Goal: Navigation & Orientation: Find specific page/section

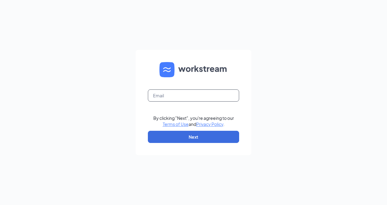
click at [165, 95] on input "text" at bounding box center [193, 95] width 91 height 12
type input "[PERSON_NAME][EMAIL_ADDRESS][DOMAIN_NAME]"
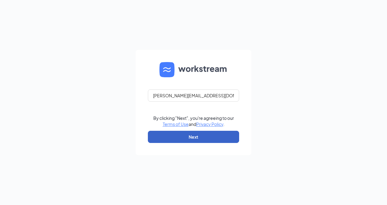
click at [193, 139] on button "Next" at bounding box center [193, 137] width 91 height 12
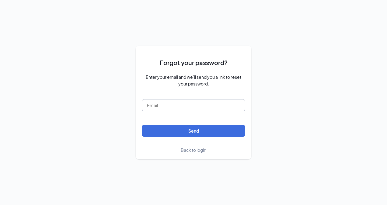
click at [152, 103] on input "text" at bounding box center [193, 105] width 103 height 12
type input "susanh@winstonstavern.com"
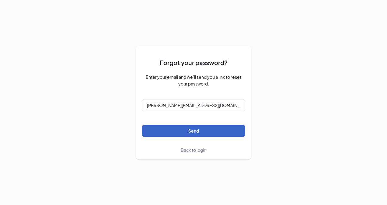
click at [192, 134] on button "Send" at bounding box center [193, 131] width 103 height 12
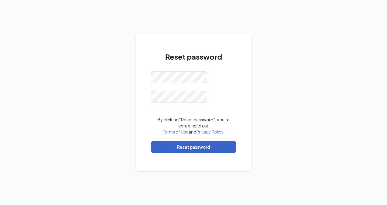
click at [198, 147] on button "Reset password" at bounding box center [193, 147] width 85 height 12
click at [203, 149] on button "Reset password" at bounding box center [193, 147] width 85 height 12
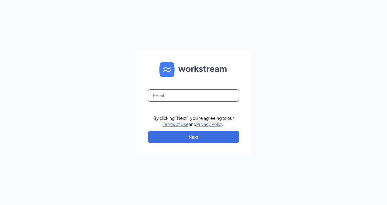
click at [185, 95] on input "text" at bounding box center [193, 95] width 91 height 12
type input "[PERSON_NAME][EMAIL_ADDRESS][DOMAIN_NAME]"
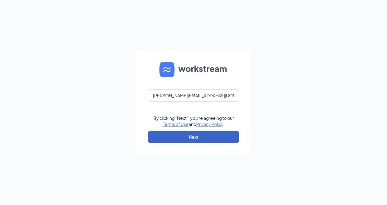
click at [187, 136] on button "Next" at bounding box center [193, 137] width 91 height 12
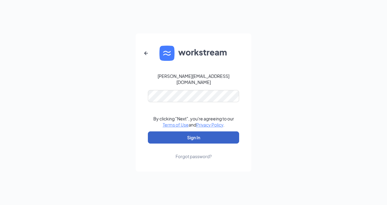
click at [167, 135] on button "Sign In" at bounding box center [193, 137] width 91 height 12
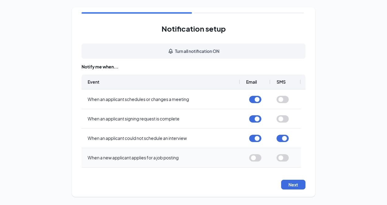
click at [254, 156] on button "button" at bounding box center [255, 157] width 12 height 7
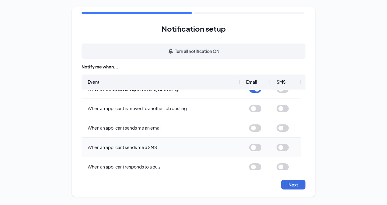
scroll to position [30, 0]
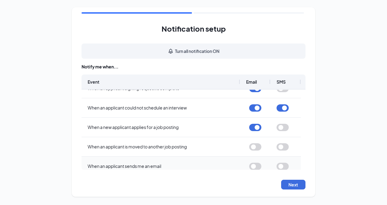
click at [256, 167] on button "button" at bounding box center [255, 166] width 12 height 7
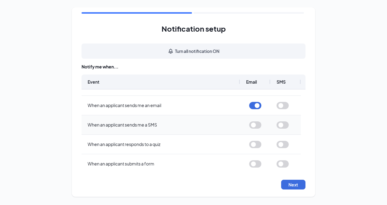
scroll to position [114, 0]
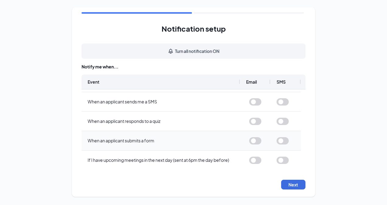
click at [254, 140] on button "button" at bounding box center [255, 140] width 12 height 7
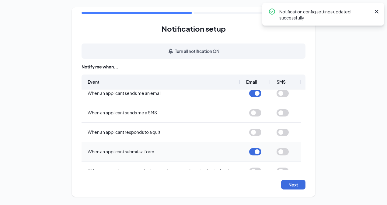
scroll to position [0, 0]
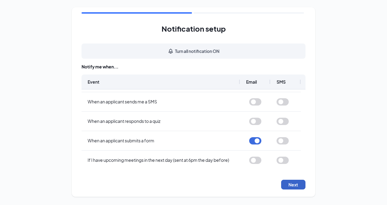
click at [294, 185] on button "Next" at bounding box center [293, 185] width 24 height 10
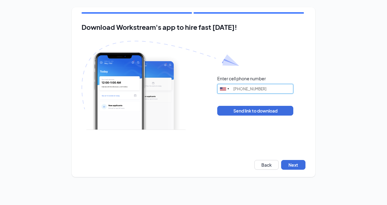
click at [269, 90] on input "(706) 305-9225" at bounding box center [255, 89] width 76 height 10
type input "("
type input "8033412630"
click at [294, 162] on button "Next" at bounding box center [293, 165] width 24 height 10
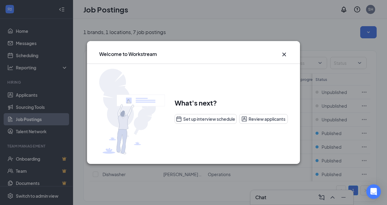
click at [285, 55] on icon "Cross" at bounding box center [284, 55] width 4 height 4
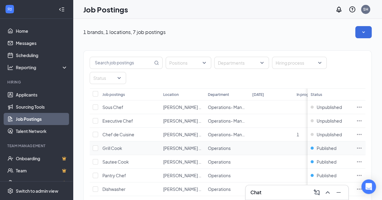
click at [114, 146] on span "Grill Cook" at bounding box center [112, 148] width 20 height 5
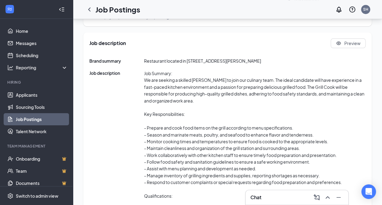
scroll to position [239, 0]
click at [27, 92] on link "Applicants" at bounding box center [42, 95] width 52 height 12
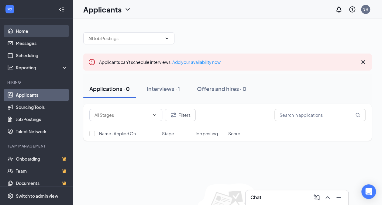
click at [27, 30] on link "Home" at bounding box center [42, 31] width 52 height 12
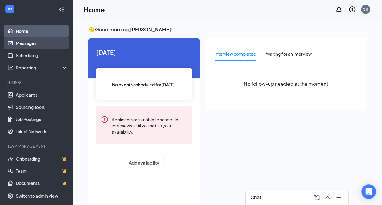
click at [33, 45] on link "Messages" at bounding box center [42, 43] width 52 height 12
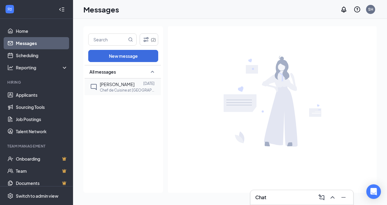
click at [123, 85] on span "[PERSON_NAME]" at bounding box center [117, 83] width 35 height 5
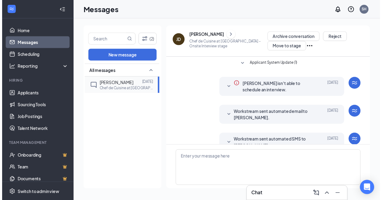
scroll to position [17, 0]
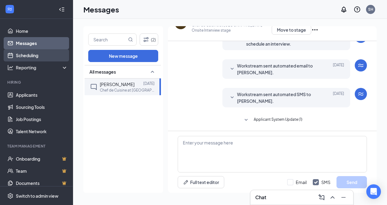
click at [29, 57] on link "Scheduling" at bounding box center [42, 55] width 52 height 12
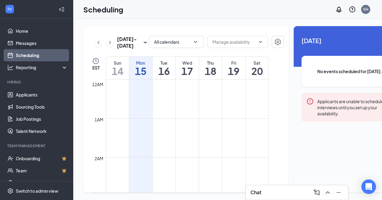
scroll to position [299, 0]
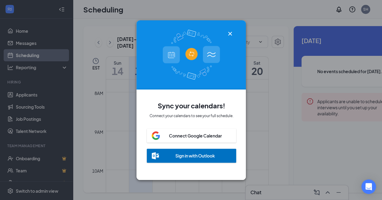
click at [230, 32] on icon "Cross" at bounding box center [230, 34] width 4 height 4
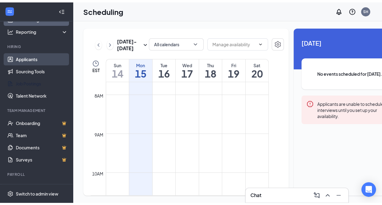
scroll to position [45, 0]
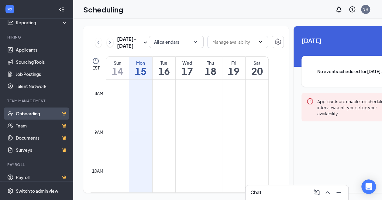
click at [33, 112] on link "Onboarding" at bounding box center [42, 114] width 52 height 12
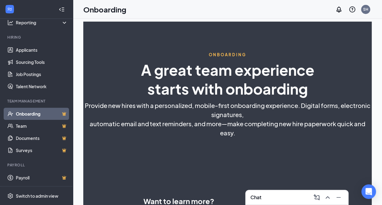
select select "US"
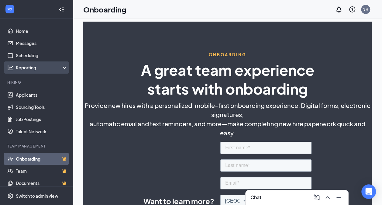
click at [38, 70] on div "Reporting" at bounding box center [42, 67] width 52 height 6
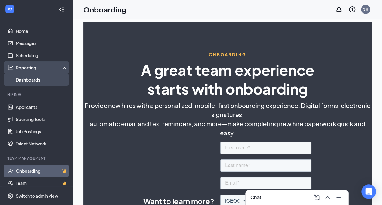
click at [30, 82] on link "Dashboards" at bounding box center [42, 80] width 52 height 12
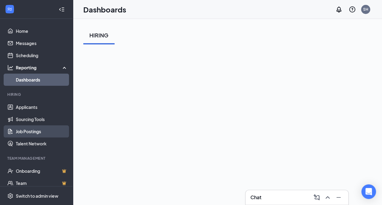
click at [32, 129] on link "Job Postings" at bounding box center [42, 131] width 52 height 12
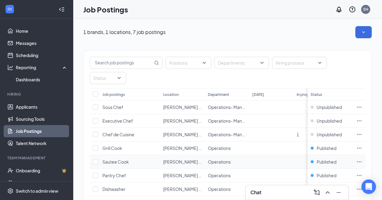
click at [133, 155] on td "Sautee Cook" at bounding box center [129, 162] width 61 height 14
click at [245, 155] on td "Operations" at bounding box center [227, 162] width 44 height 14
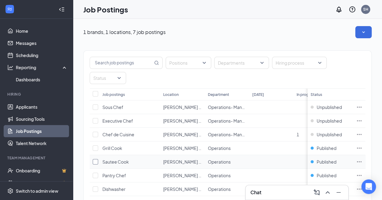
click at [98, 155] on td at bounding box center [95, 162] width 10 height 14
click at [289, 155] on td at bounding box center [271, 162] width 44 height 14
click at [339, 192] on icon "Minimize" at bounding box center [338, 192] width 7 height 7
click at [112, 187] on span "Dishwasher" at bounding box center [113, 189] width 23 height 5
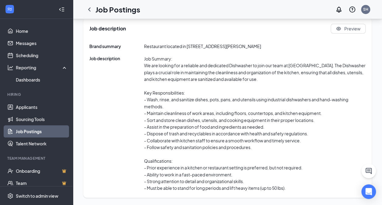
scroll to position [296, 0]
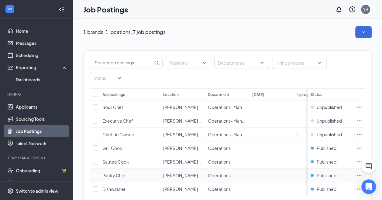
click at [215, 173] on span "Operations" at bounding box center [219, 175] width 23 height 5
click at [237, 169] on td "Operations" at bounding box center [227, 176] width 44 height 14
click at [116, 173] on span "Pantry Chef" at bounding box center [114, 175] width 24 height 5
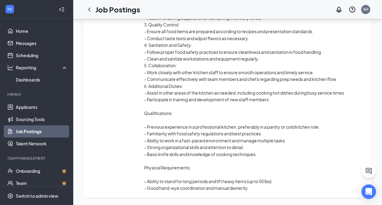
scroll to position [419, 0]
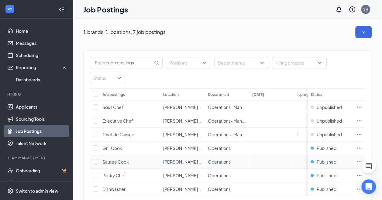
click at [120, 159] on span "Sautee Cook" at bounding box center [115, 161] width 26 height 5
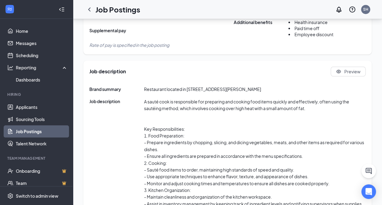
scroll to position [206, 0]
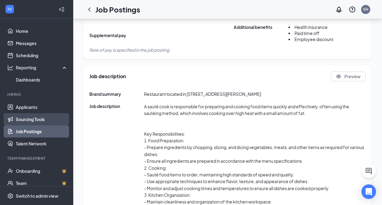
click at [31, 117] on link "Sourcing Tools" at bounding box center [42, 119] width 52 height 12
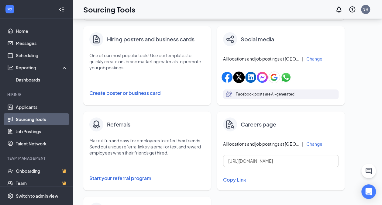
scroll to position [63, 0]
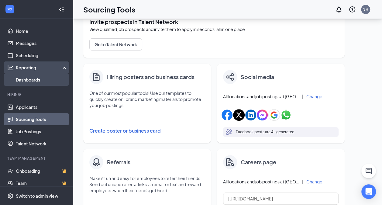
click at [27, 81] on link "Dashboards" at bounding box center [42, 80] width 52 height 12
